Goal: Information Seeking & Learning: Learn about a topic

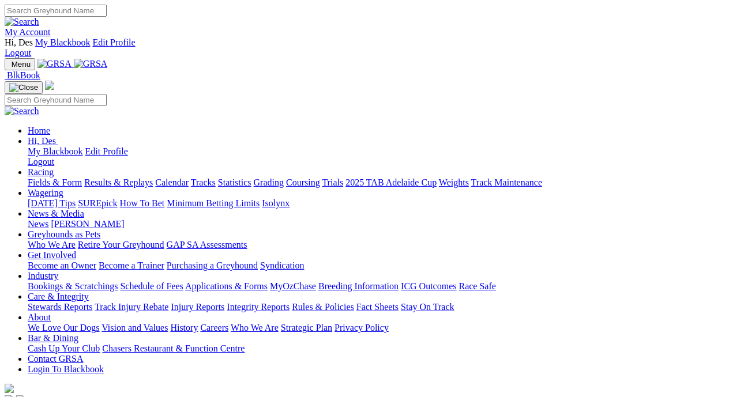
click at [148, 178] on link "Results & Replays" at bounding box center [118, 183] width 69 height 10
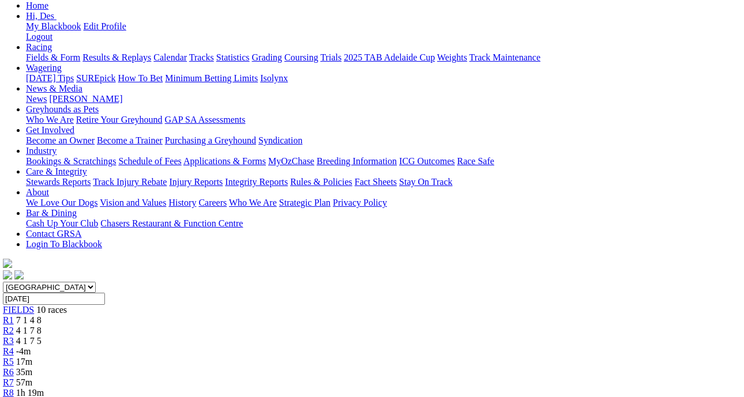
scroll to position [143, 2]
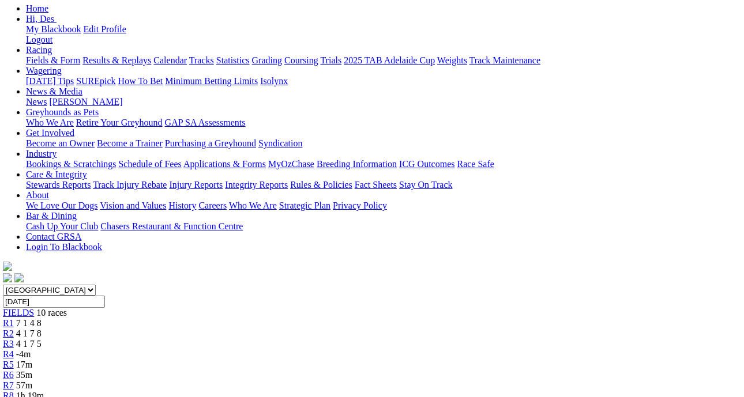
click at [14, 329] on span "R2" at bounding box center [8, 334] width 11 height 10
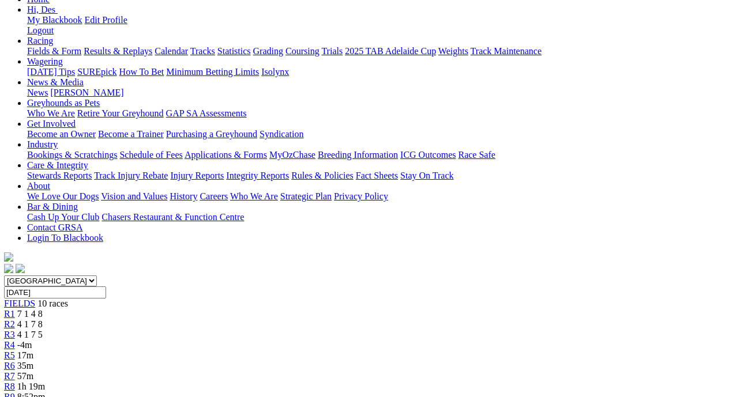
scroll to position [152, 1]
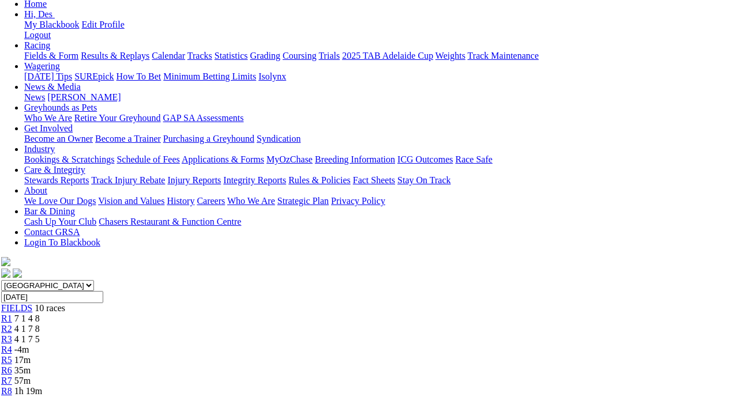
click at [12, 335] on span "R3" at bounding box center [6, 340] width 11 height 10
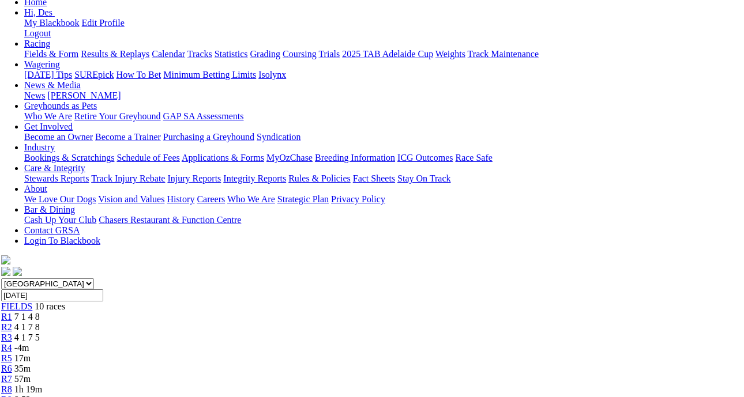
scroll to position [150, 3]
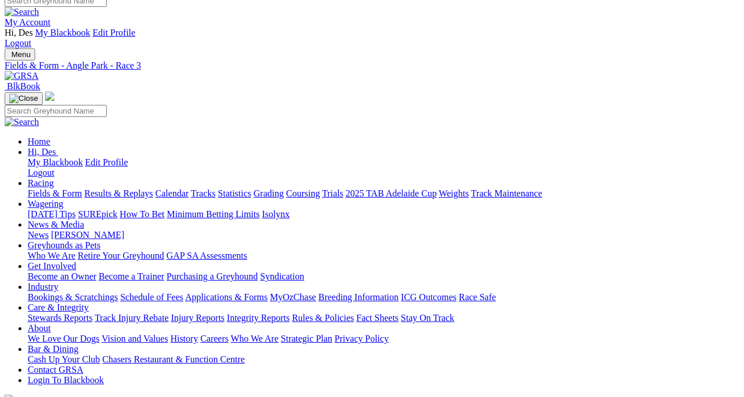
scroll to position [7, 0]
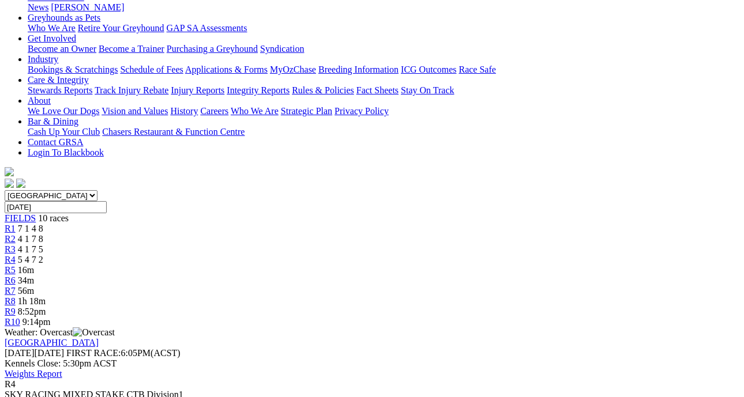
scroll to position [238, 0]
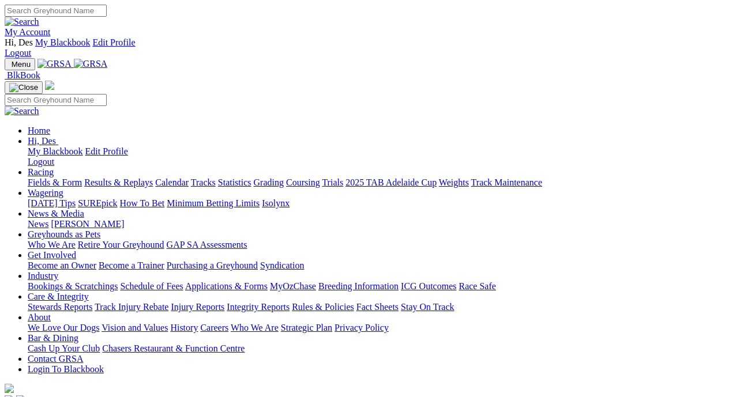
scroll to position [372, 0]
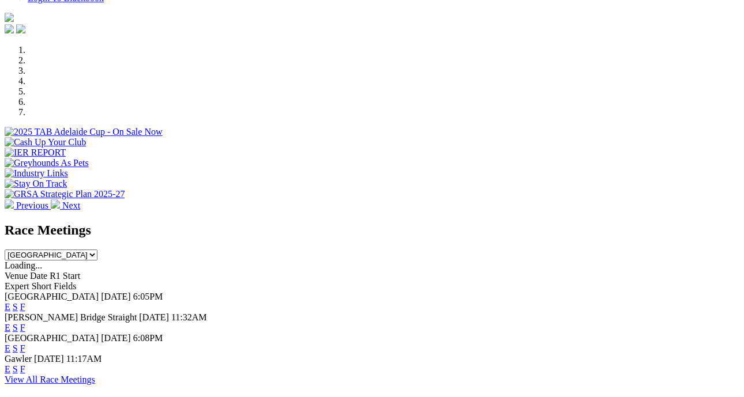
click at [25, 344] on link "F" at bounding box center [22, 349] width 5 height 10
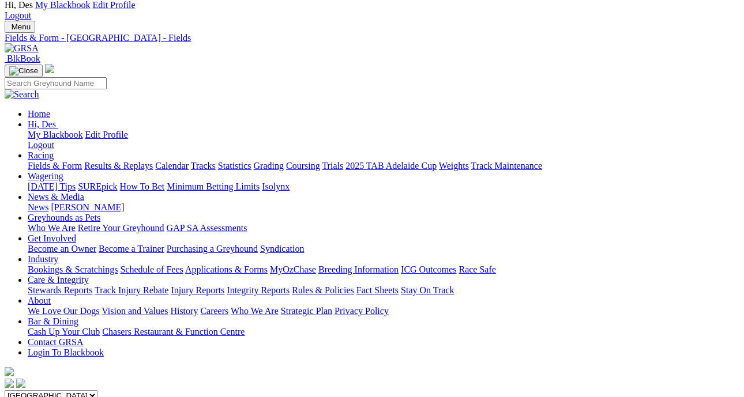
scroll to position [0, 1]
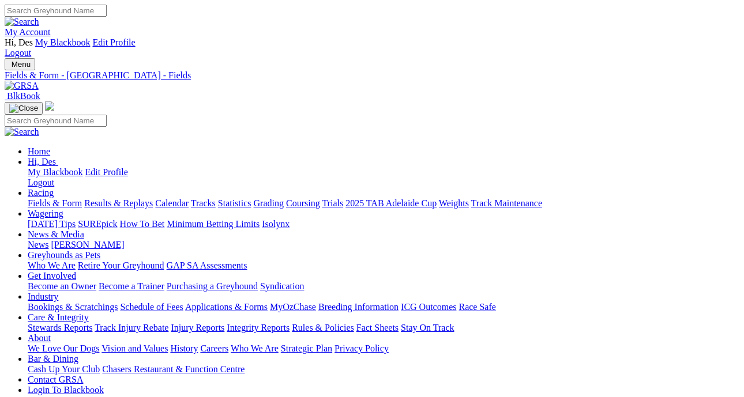
click at [34, 198] on link "Fields & Form" at bounding box center [55, 203] width 54 height 10
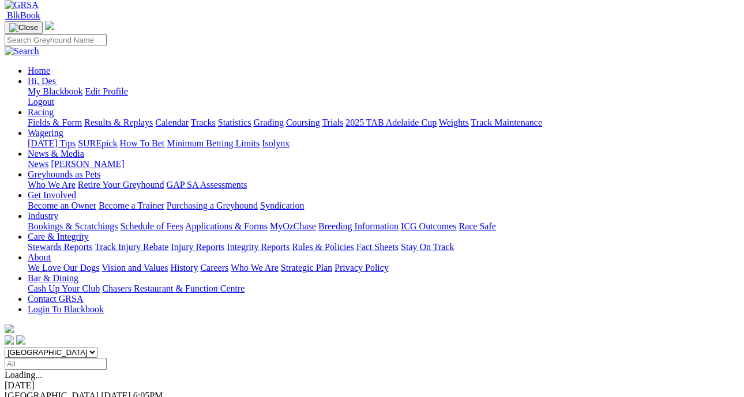
scroll to position [96, 0]
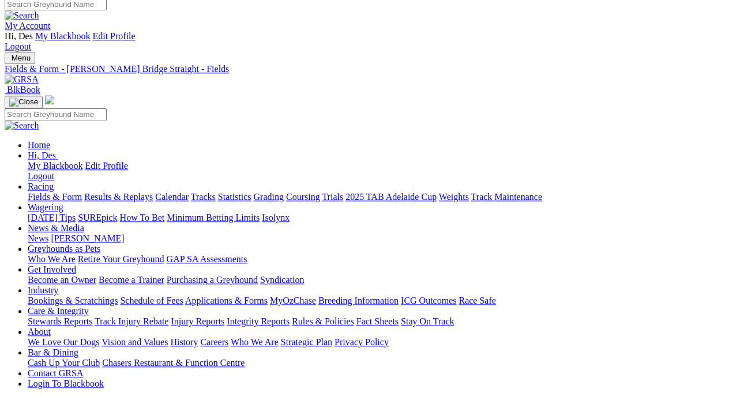
scroll to position [5, 5]
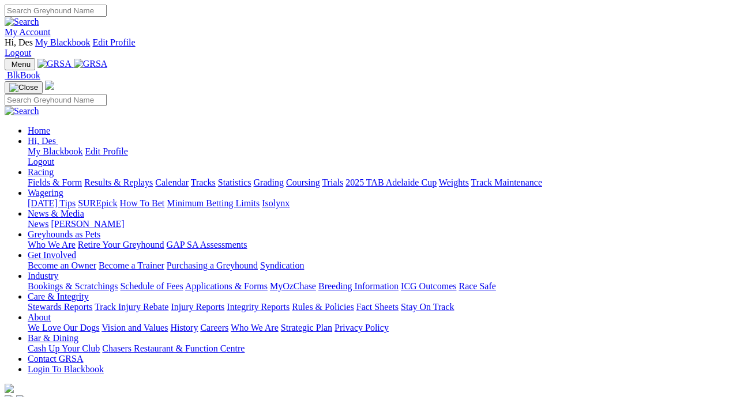
click at [153, 178] on link "Results & Replays" at bounding box center [118, 183] width 69 height 10
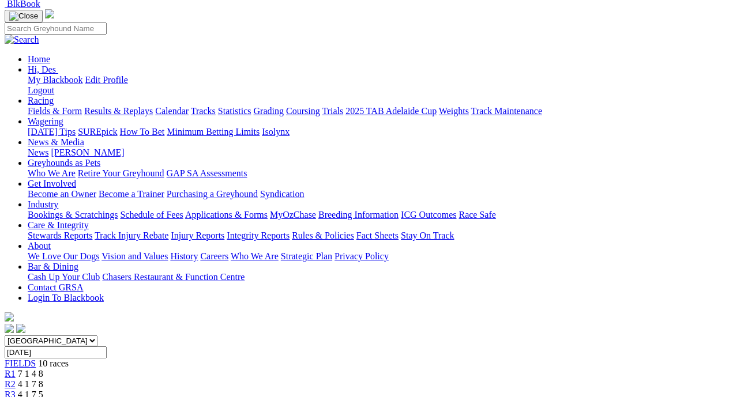
scroll to position [92, 1]
click at [15, 380] on link "R2" at bounding box center [9, 385] width 11 height 10
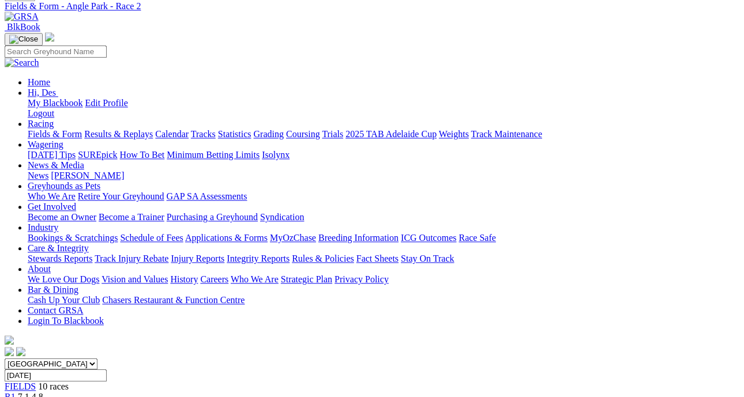
scroll to position [59, 0]
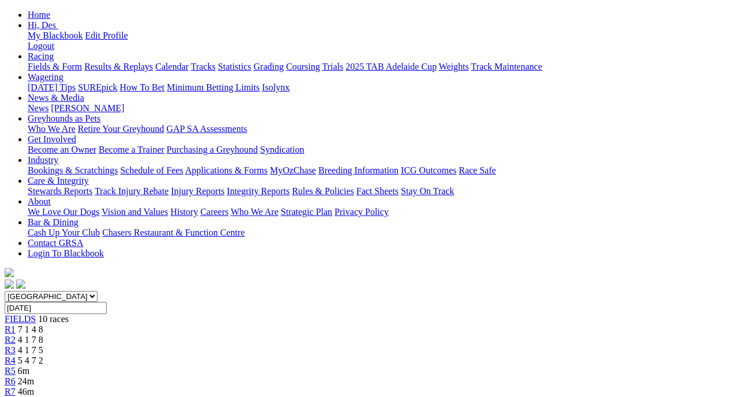
scroll to position [135, 0]
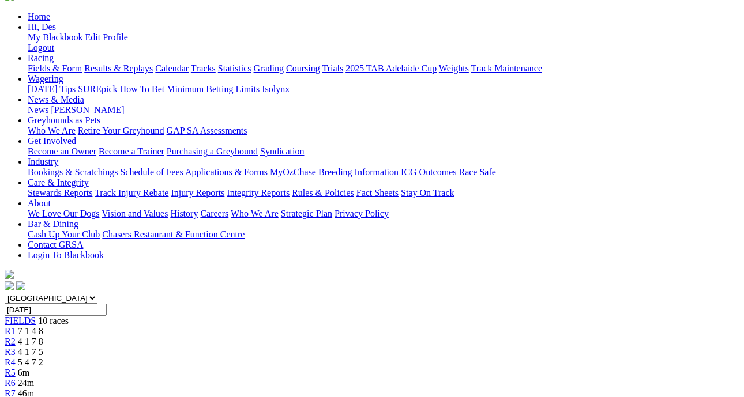
click at [16, 337] on link "R2" at bounding box center [10, 342] width 11 height 10
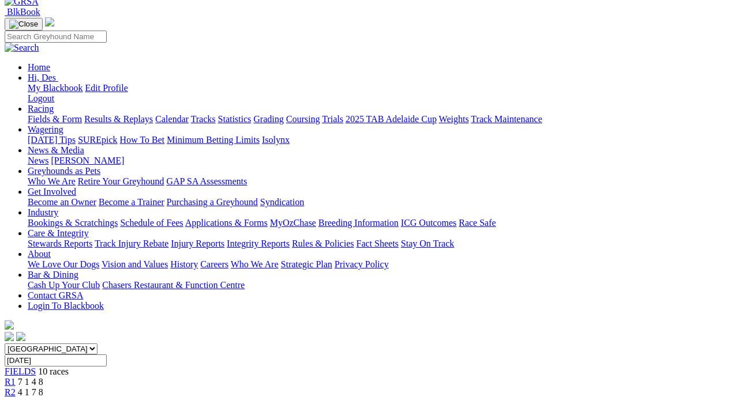
scroll to position [79, 0]
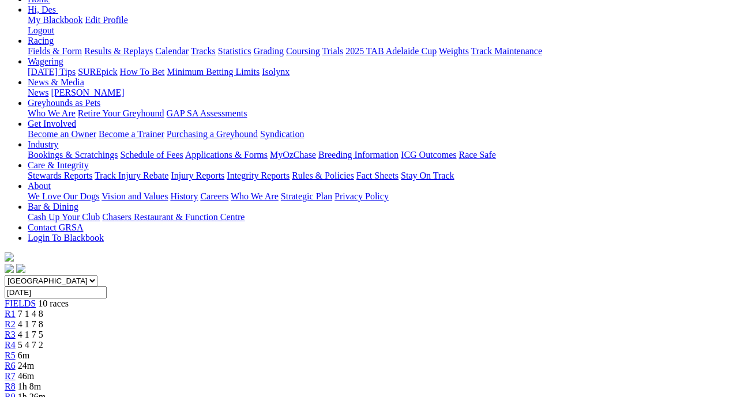
scroll to position [160, 0]
